Goal: Complete application form: Complete application form

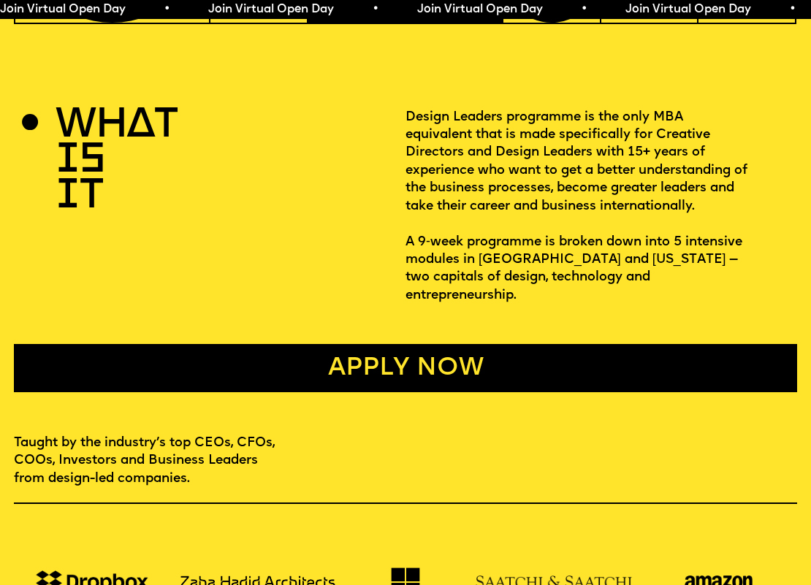
scroll to position [273, 0]
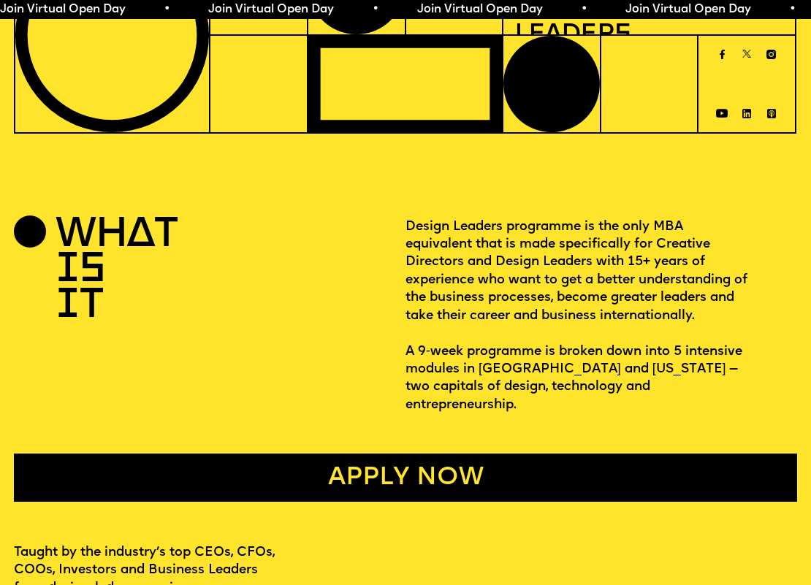
click at [385, 456] on link "Apply now" at bounding box center [405, 478] width 783 height 48
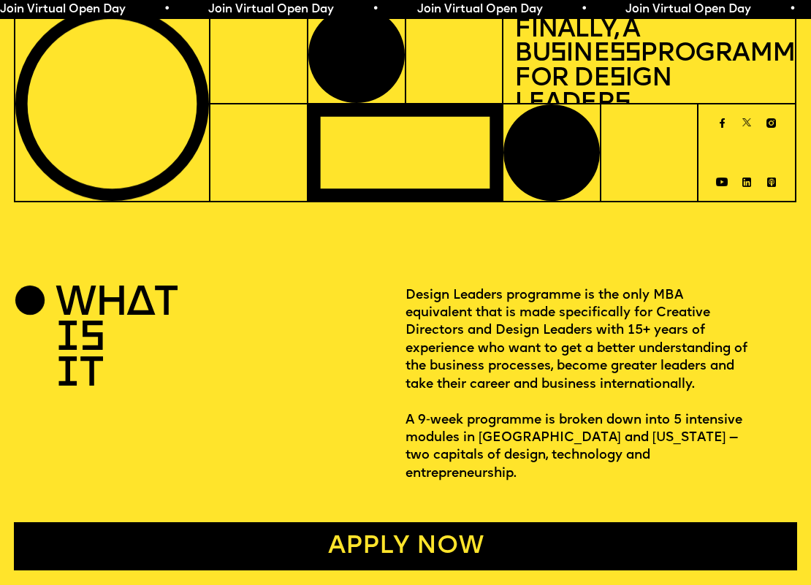
scroll to position [302, 0]
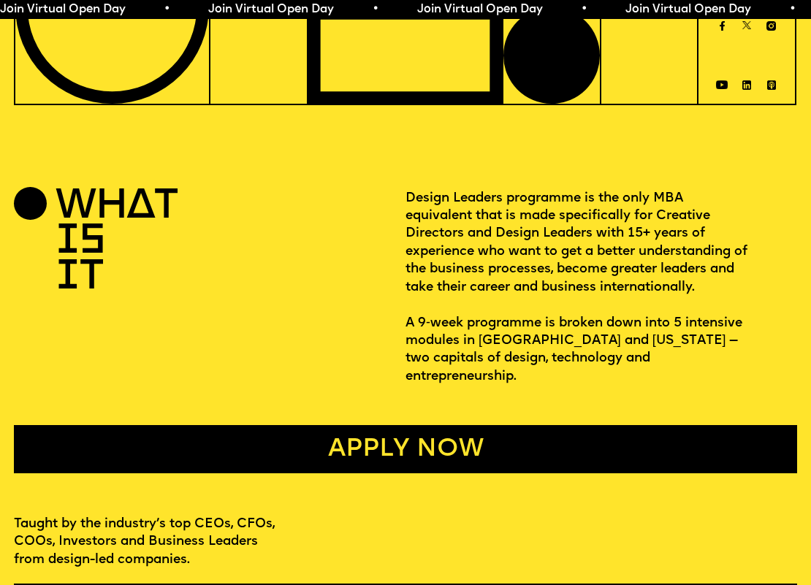
click at [772, 28] on img at bounding box center [771, 25] width 19 height 9
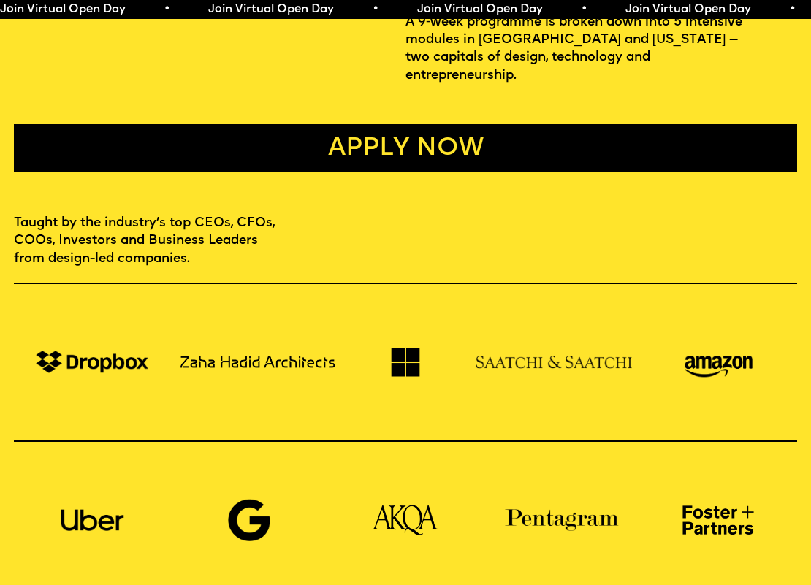
scroll to position [738, 0]
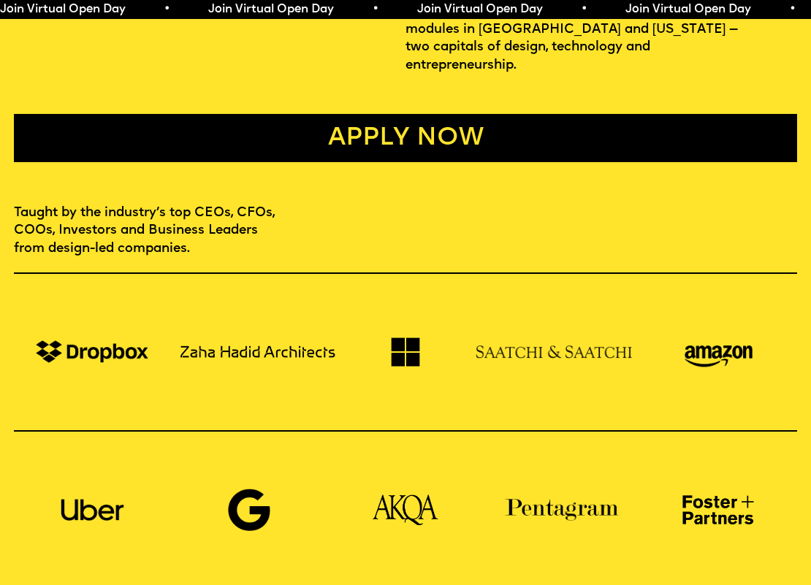
click at [407, 148] on link "Apply now" at bounding box center [405, 138] width 783 height 48
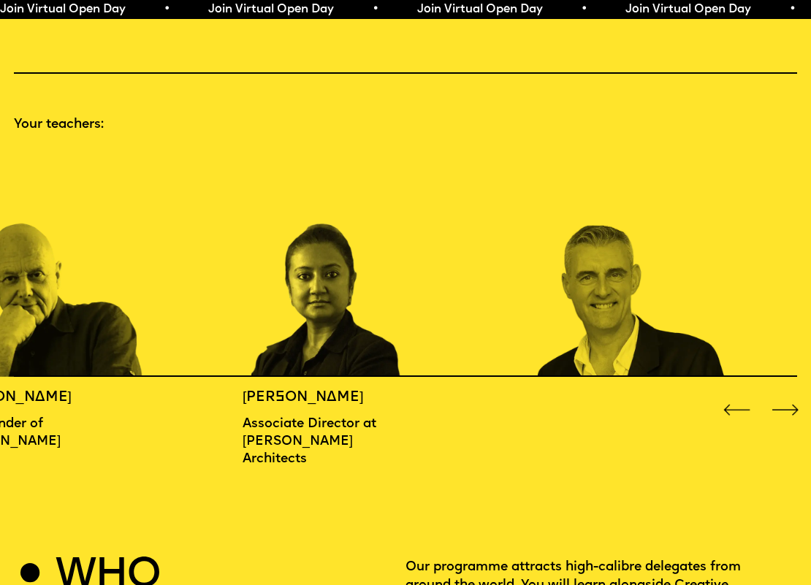
scroll to position [1113, 0]
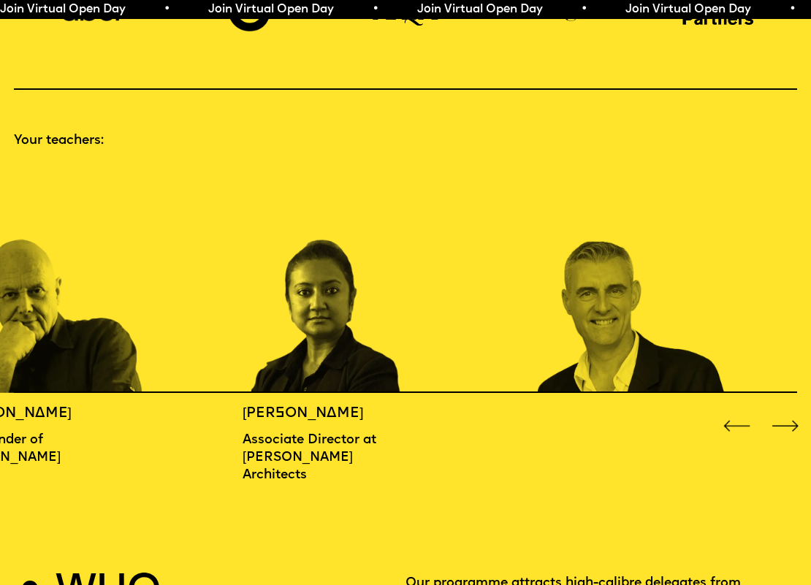
click at [783, 422] on div "Next slide" at bounding box center [785, 426] width 32 height 32
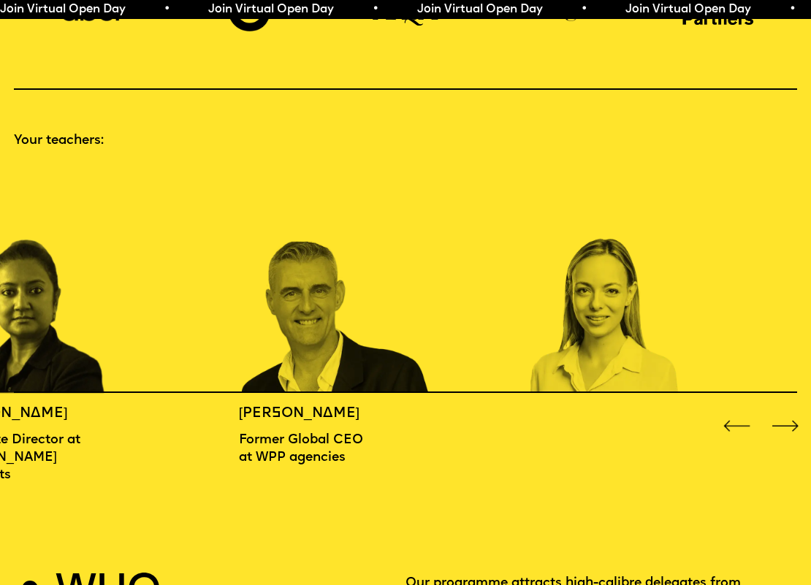
click at [778, 432] on div "Next slide" at bounding box center [785, 426] width 32 height 32
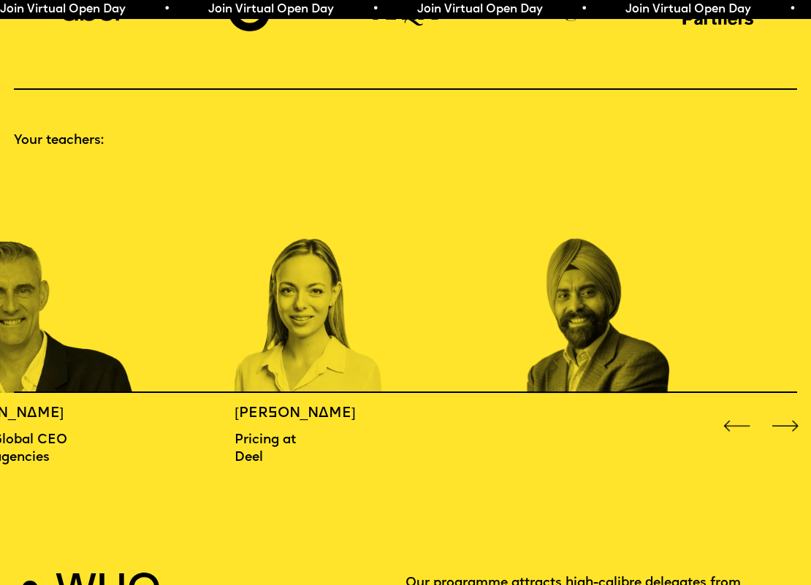
click at [778, 432] on div "Next slide" at bounding box center [785, 426] width 32 height 32
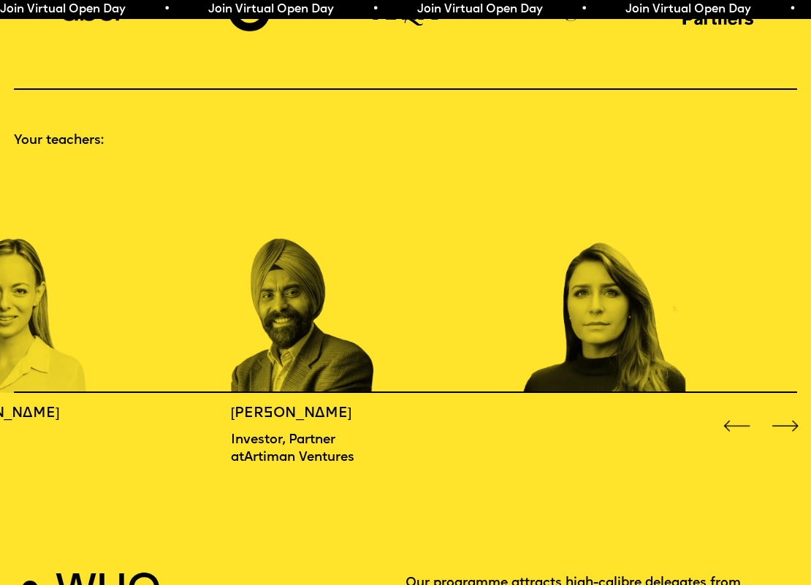
click at [785, 422] on div "Next slide" at bounding box center [785, 426] width 32 height 32
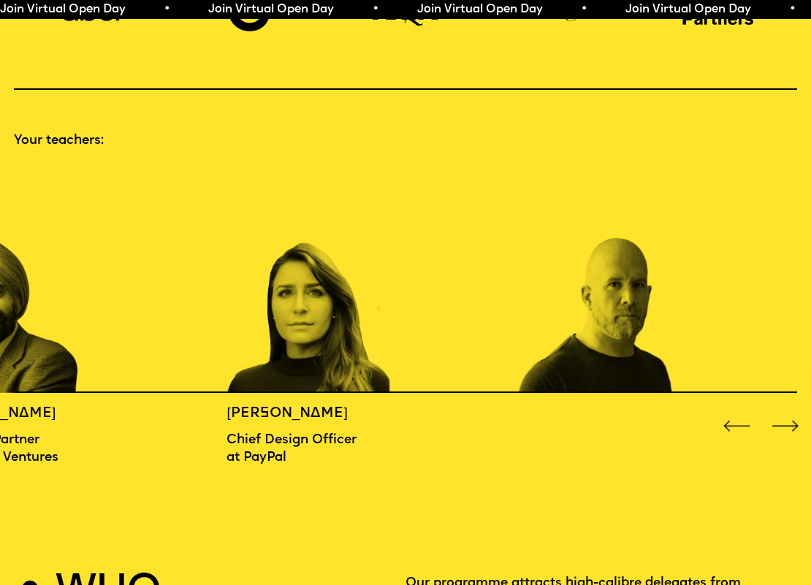
click at [785, 422] on div "Next slide" at bounding box center [785, 426] width 32 height 32
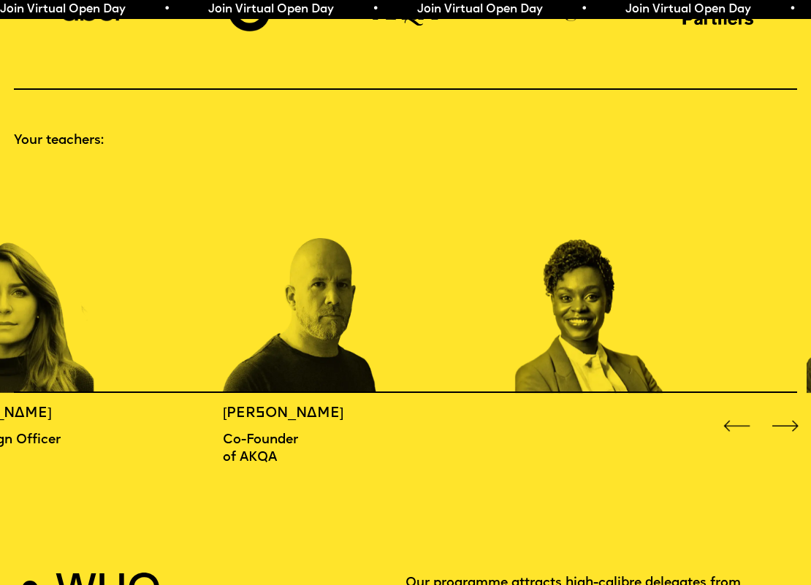
click at [785, 422] on div "Next slide" at bounding box center [785, 426] width 32 height 32
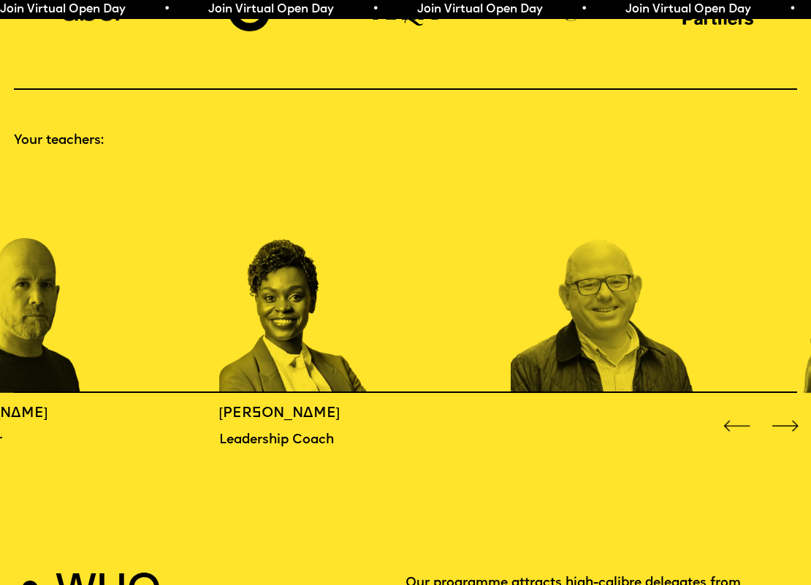
click at [785, 422] on div "Next slide" at bounding box center [785, 426] width 32 height 32
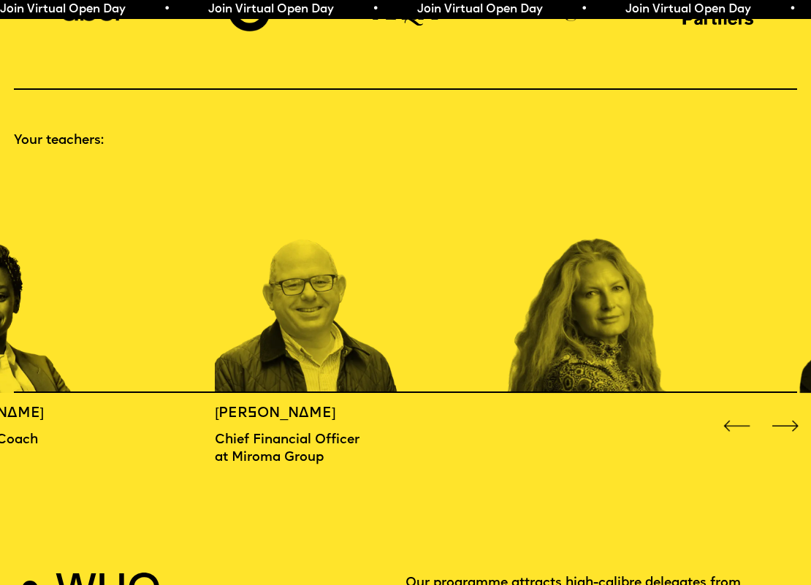
click at [785, 422] on div "Next slide" at bounding box center [785, 426] width 32 height 32
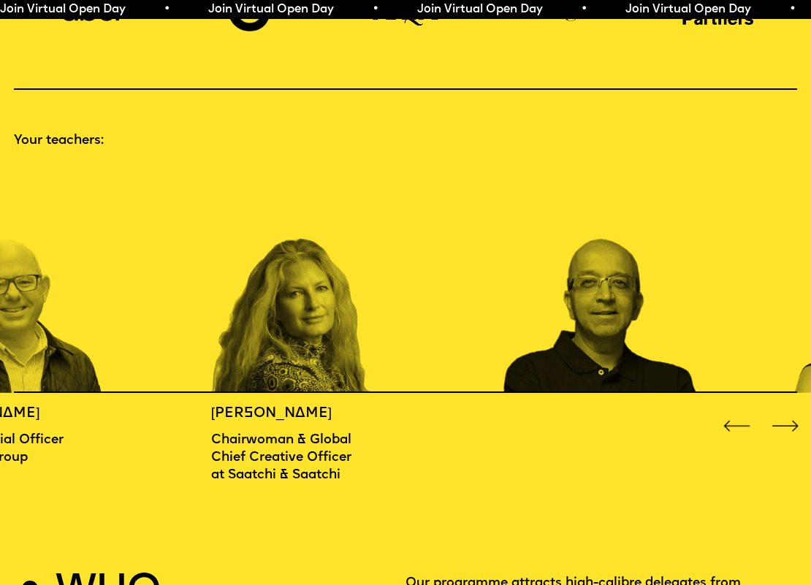
click at [785, 423] on div "Next slide" at bounding box center [785, 426] width 32 height 32
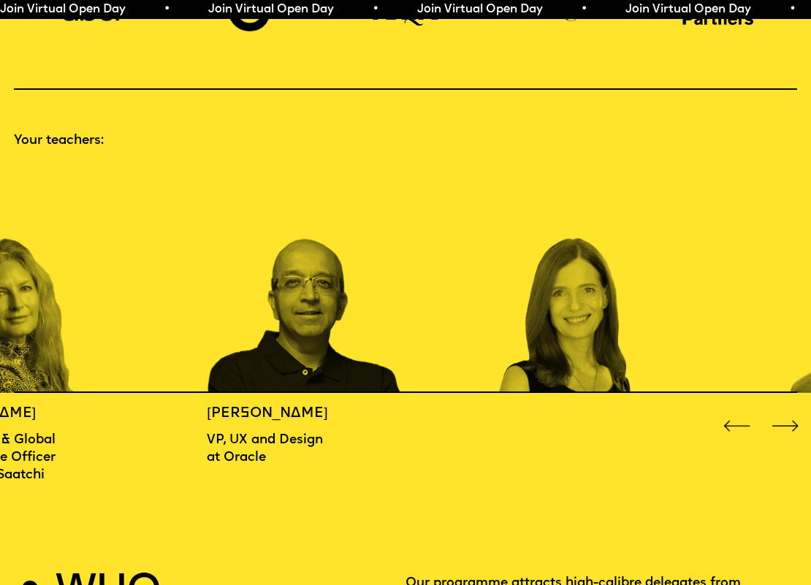
click at [784, 423] on div "Next slide" at bounding box center [785, 426] width 32 height 32
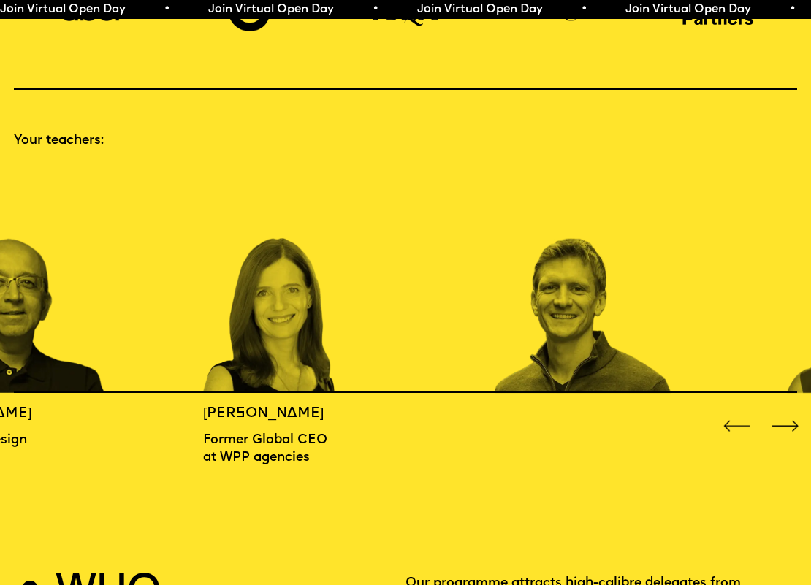
click at [784, 423] on div "Next slide" at bounding box center [785, 426] width 32 height 32
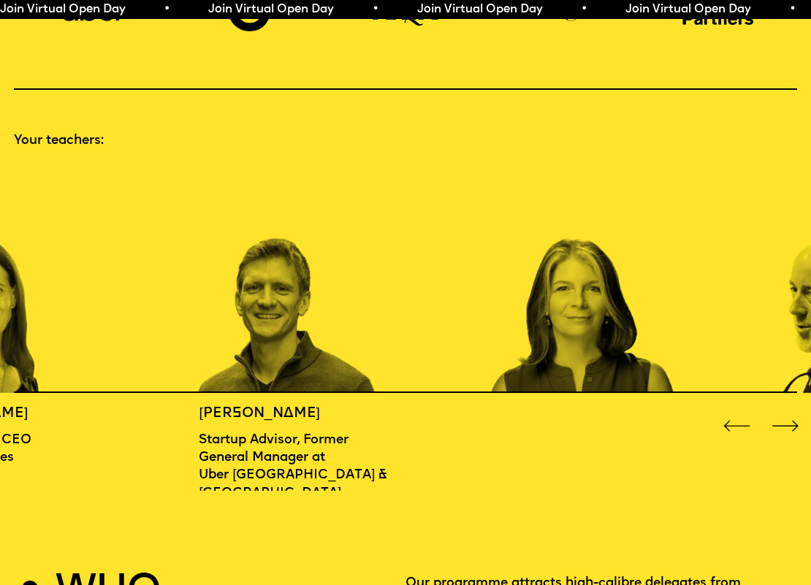
click at [784, 423] on div "Next slide" at bounding box center [785, 426] width 32 height 32
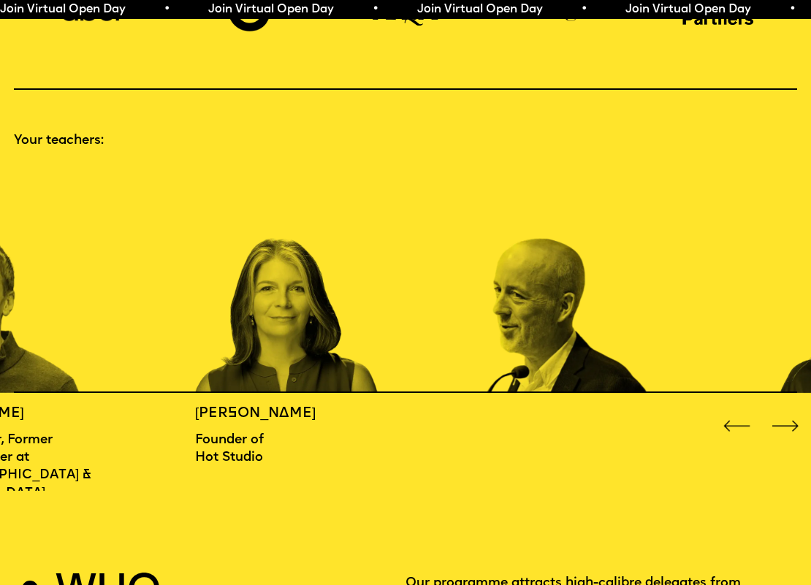
click at [784, 423] on div "Next slide" at bounding box center [785, 426] width 32 height 32
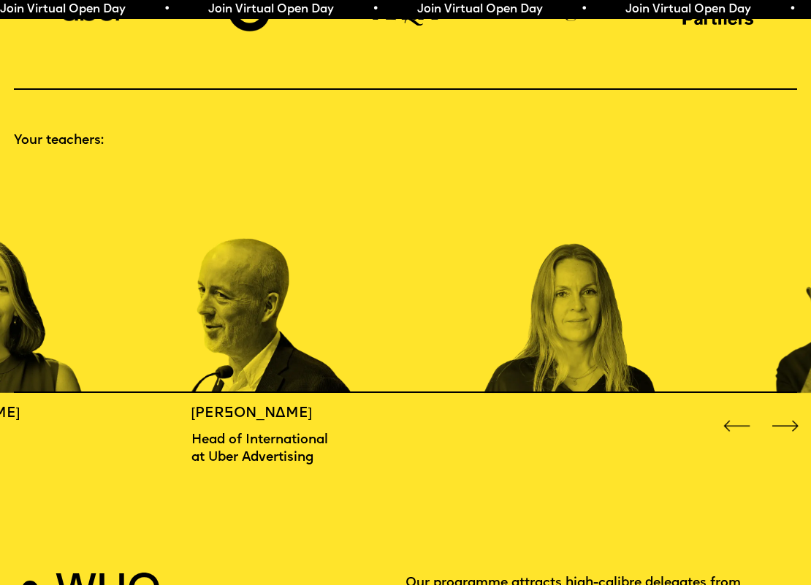
click at [784, 423] on div "Next slide" at bounding box center [785, 426] width 32 height 32
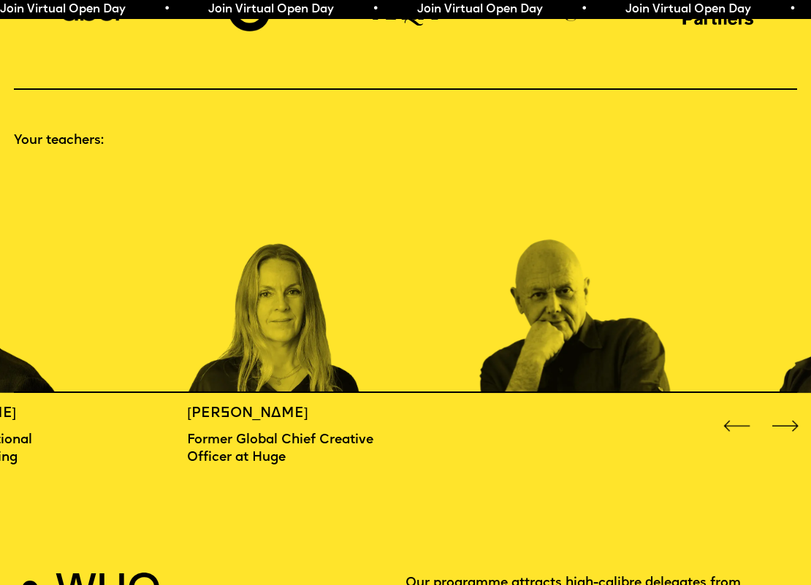
click at [784, 423] on div "Next slide" at bounding box center [785, 426] width 32 height 32
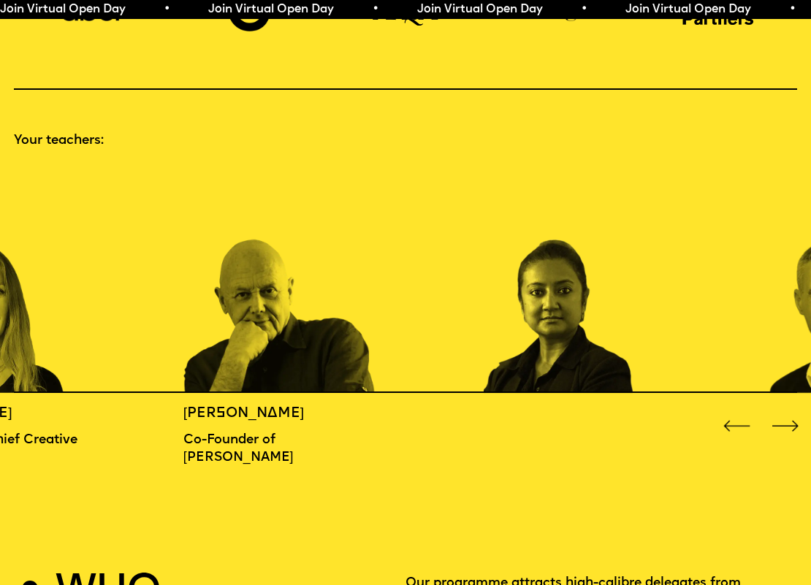
click at [784, 423] on div "Next slide" at bounding box center [785, 426] width 32 height 32
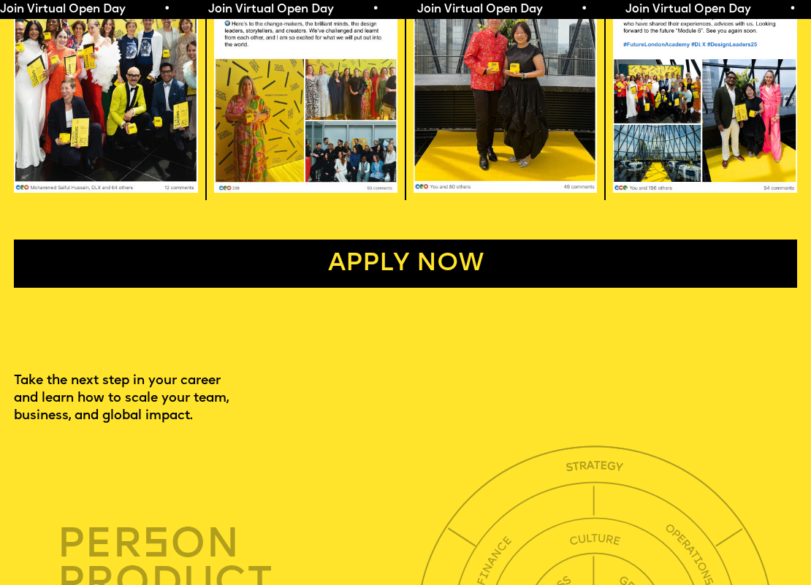
click at [468, 288] on link "Apply now" at bounding box center [405, 264] width 783 height 48
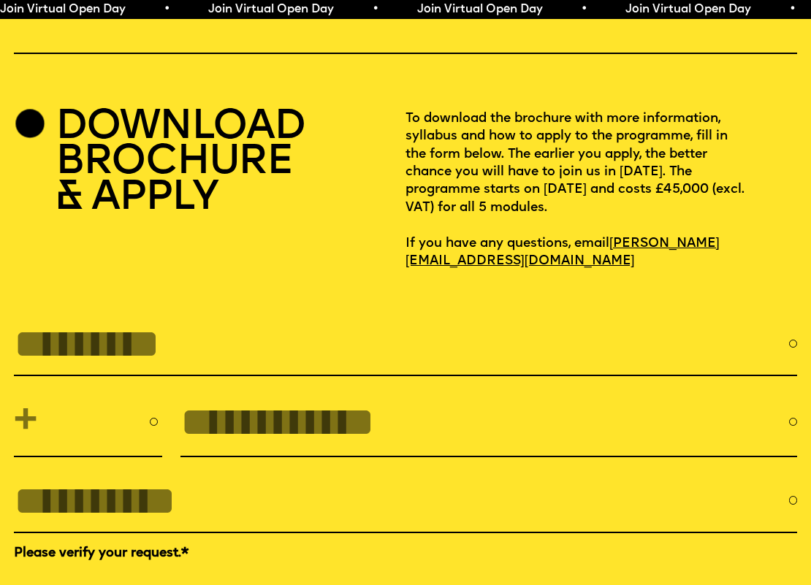
scroll to position [3459, 0]
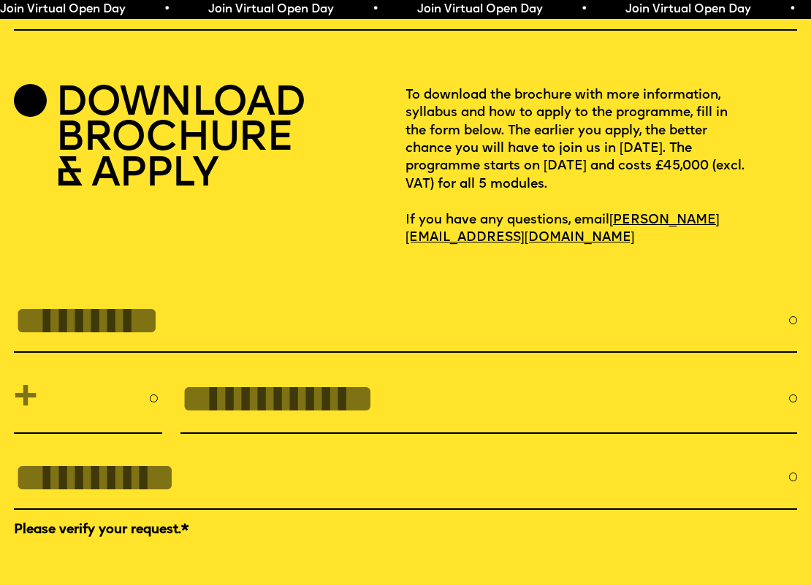
click at [234, 343] on input "FULL NAME" at bounding box center [401, 320] width 775 height 46
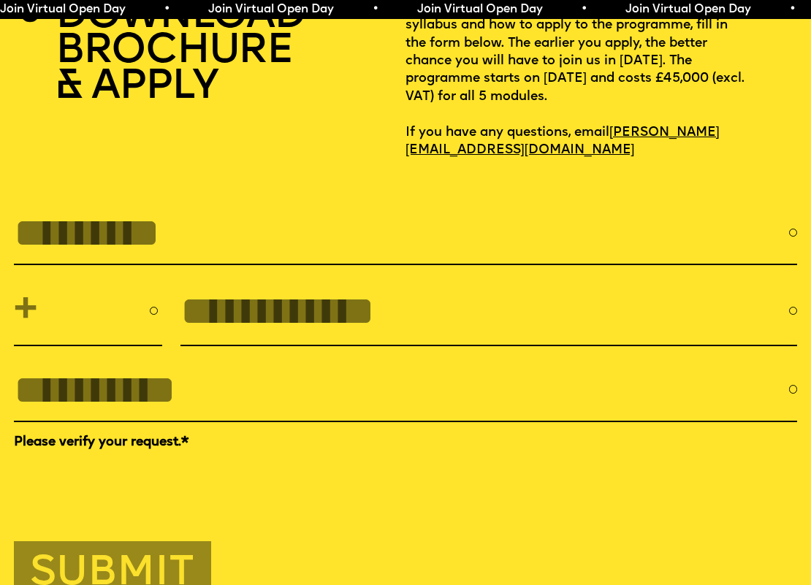
scroll to position [3592, 1]
